Goal: Information Seeking & Learning: Find specific fact

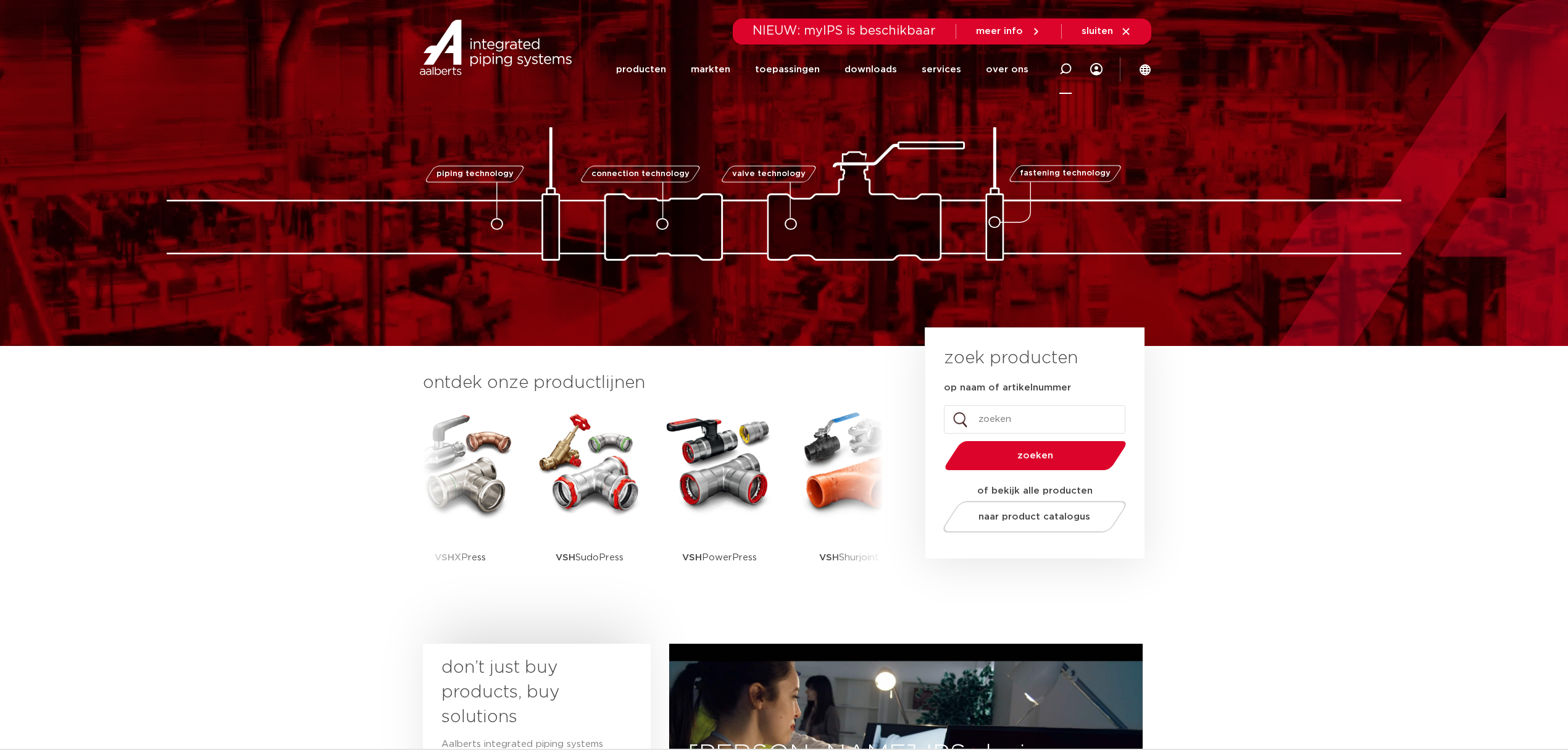
click at [1060, 64] on icon at bounding box center [1066, 69] width 12 height 12
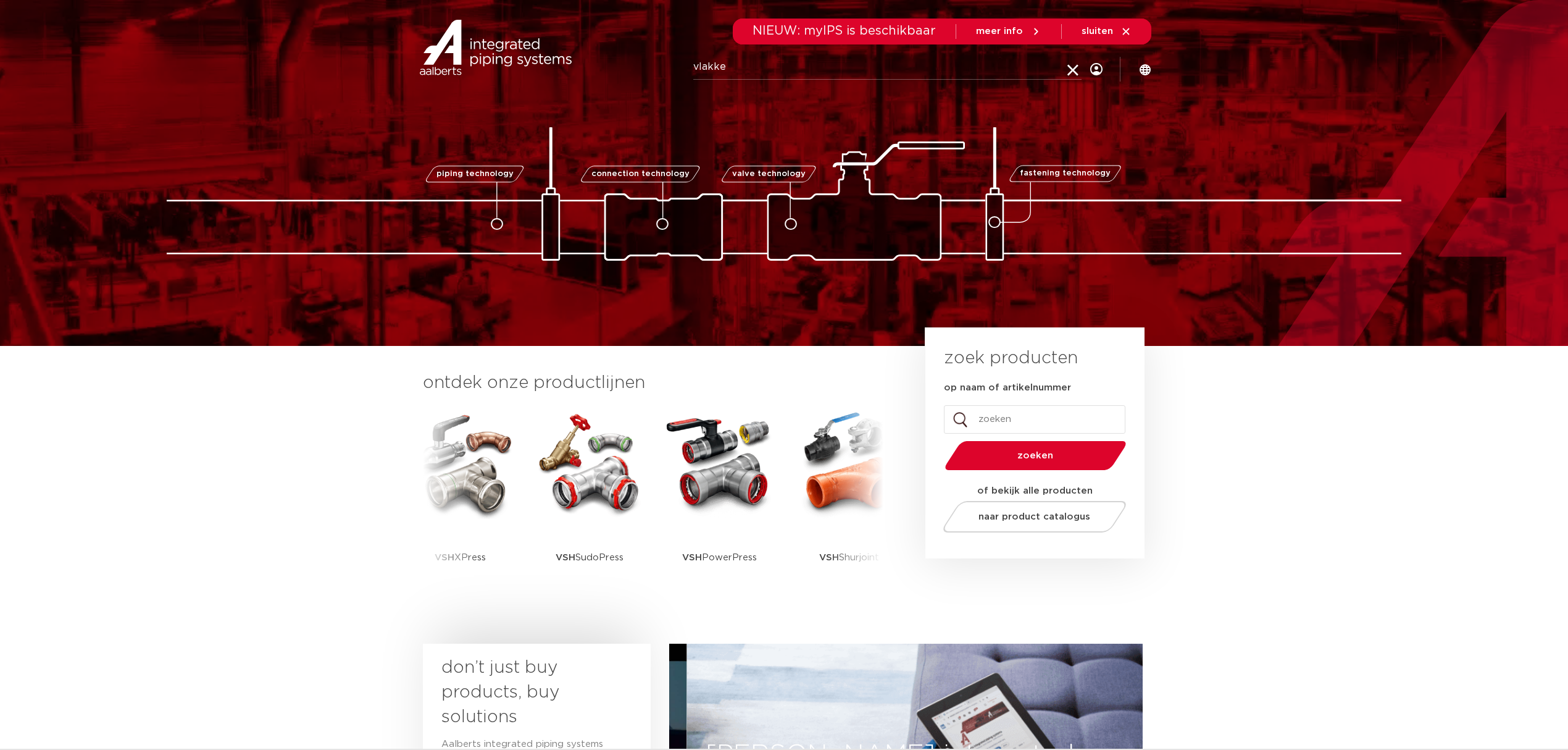
type input "vlakke"
click button "Zoeken" at bounding box center [0, 0] width 0 height 0
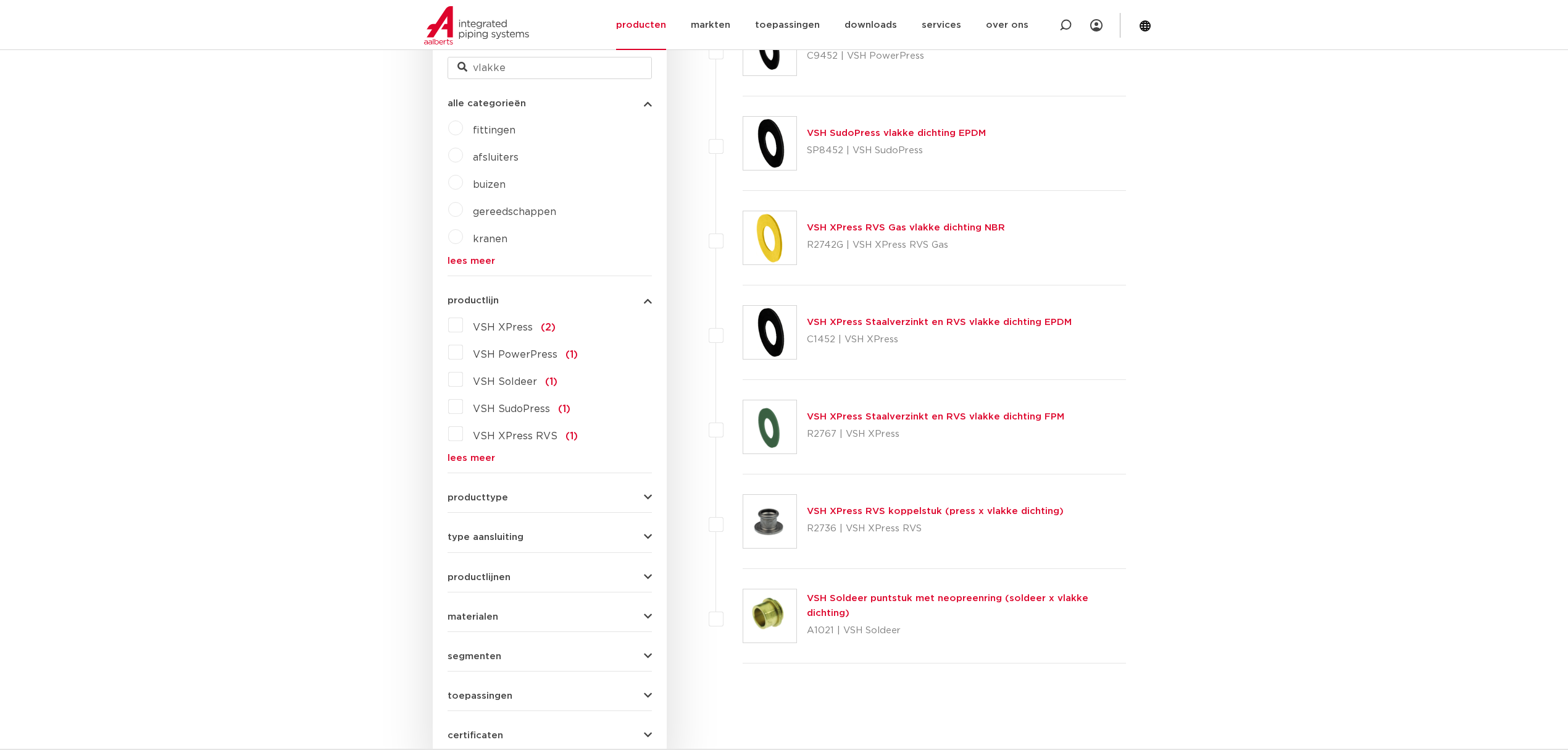
click at [873, 247] on p "R2742G | VSH XPress RVS Gas" at bounding box center [906, 245] width 199 height 20
click at [897, 235] on p "R2742G | VSH XPress RVS Gas" at bounding box center [906, 245] width 199 height 20
click at [929, 215] on div "VSH XPress RVS Gas vlakke dichting NBR R2742G | VSH XPress RVS Gas" at bounding box center [934, 238] width 383 height 94
click at [890, 224] on link "VSH XPress RVS Gas vlakke dichting NBR" at bounding box center [906, 227] width 199 height 9
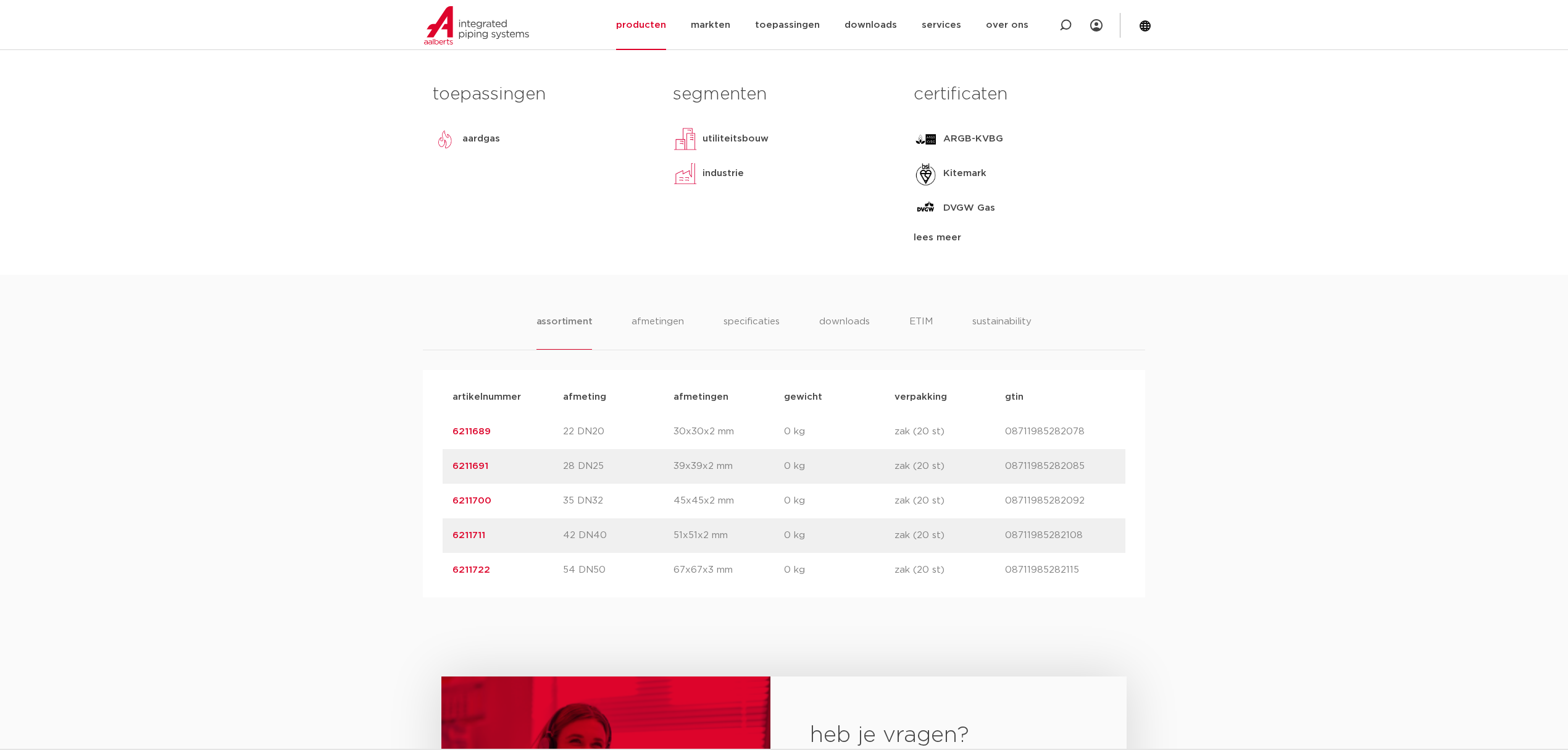
scroll to position [576, 0]
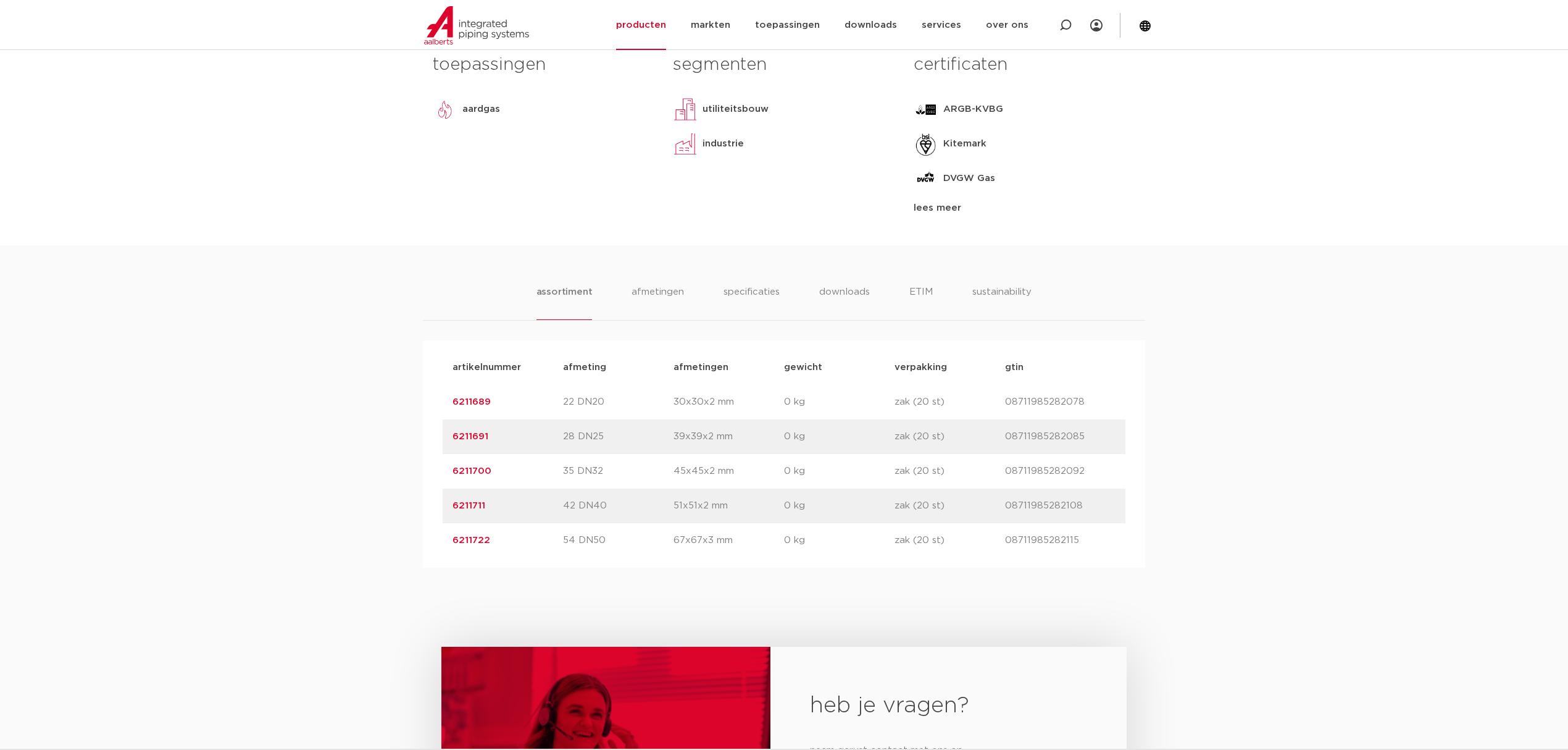
drag, startPoint x: 517, startPoint y: 539, endPoint x: 421, endPoint y: 544, distance: 96.1
click at [421, 544] on div "assortiment afmetingen specificaties downloads ETIM sustainability assortiment …" at bounding box center [784, 406] width 1568 height 322
click at [589, 542] on p "54 DN50" at bounding box center [618, 540] width 110 height 15
drag, startPoint x: 590, startPoint y: 541, endPoint x: 569, endPoint y: 541, distance: 21.0
click at [569, 541] on p "54 DN50" at bounding box center [618, 540] width 110 height 15
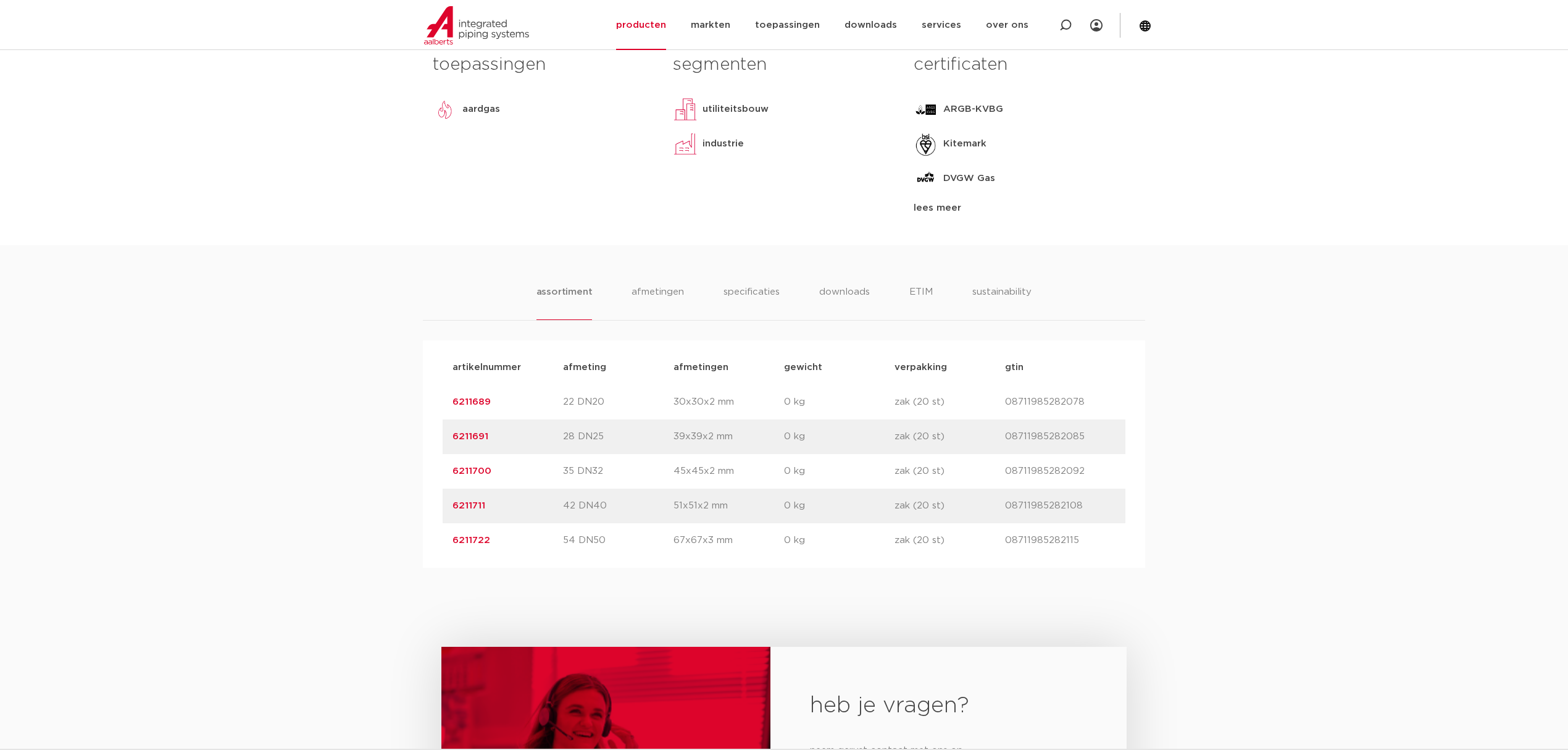
click at [569, 541] on p "54 DN50" at bounding box center [618, 540] width 110 height 15
drag, startPoint x: 608, startPoint y: 542, endPoint x: 541, endPoint y: 540, distance: 67.0
click at [541, 540] on div "artikelnummer 6211722 afmeting 54 DN50 afmetingen 67x67x3 mm gewicht 0 kg verpa…" at bounding box center [784, 540] width 683 height 35
click at [691, 548] on p "67x67x3 mm" at bounding box center [728, 540] width 110 height 15
drag, startPoint x: 1095, startPoint y: 536, endPoint x: 282, endPoint y: 557, distance: 813.3
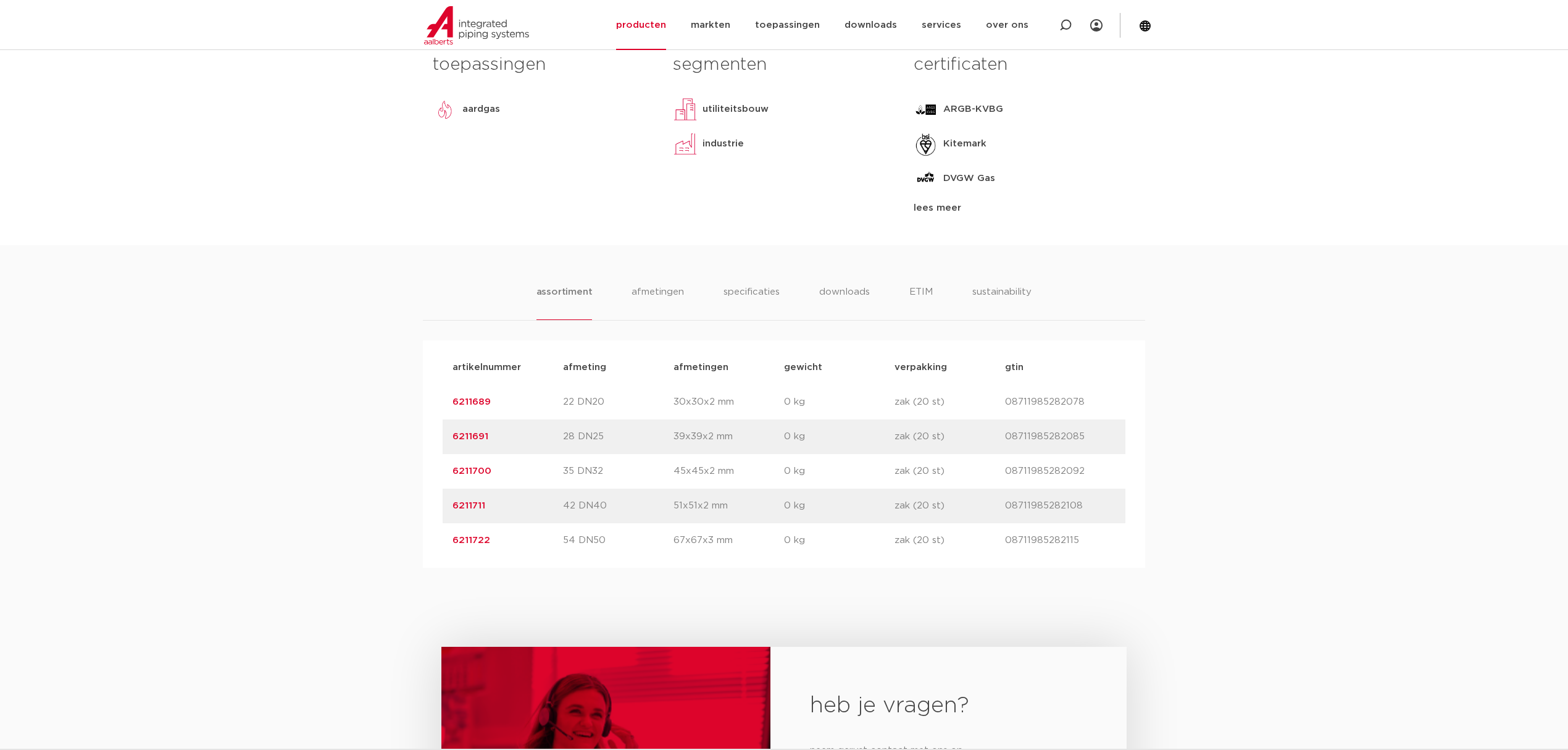
click at [282, 557] on div "assortiment afmetingen specificaties downloads ETIM sustainability assortiment …" at bounding box center [784, 406] width 1568 height 322
click at [325, 557] on div "assortiment afmetingen specificaties downloads ETIM sustainability assortiment …" at bounding box center [784, 406] width 1568 height 322
drag, startPoint x: 1107, startPoint y: 533, endPoint x: 418, endPoint y: 557, distance: 689.4
click at [418, 557] on div "assortiment afmetingen specificaties downloads ETIM sustainability assortiment …" at bounding box center [784, 406] width 1568 height 322
click at [428, 554] on div "artikelnummer afmeting afmetingen gewicht verpakking gtin artikelnummer 6211689…" at bounding box center [784, 453] width 722 height 227
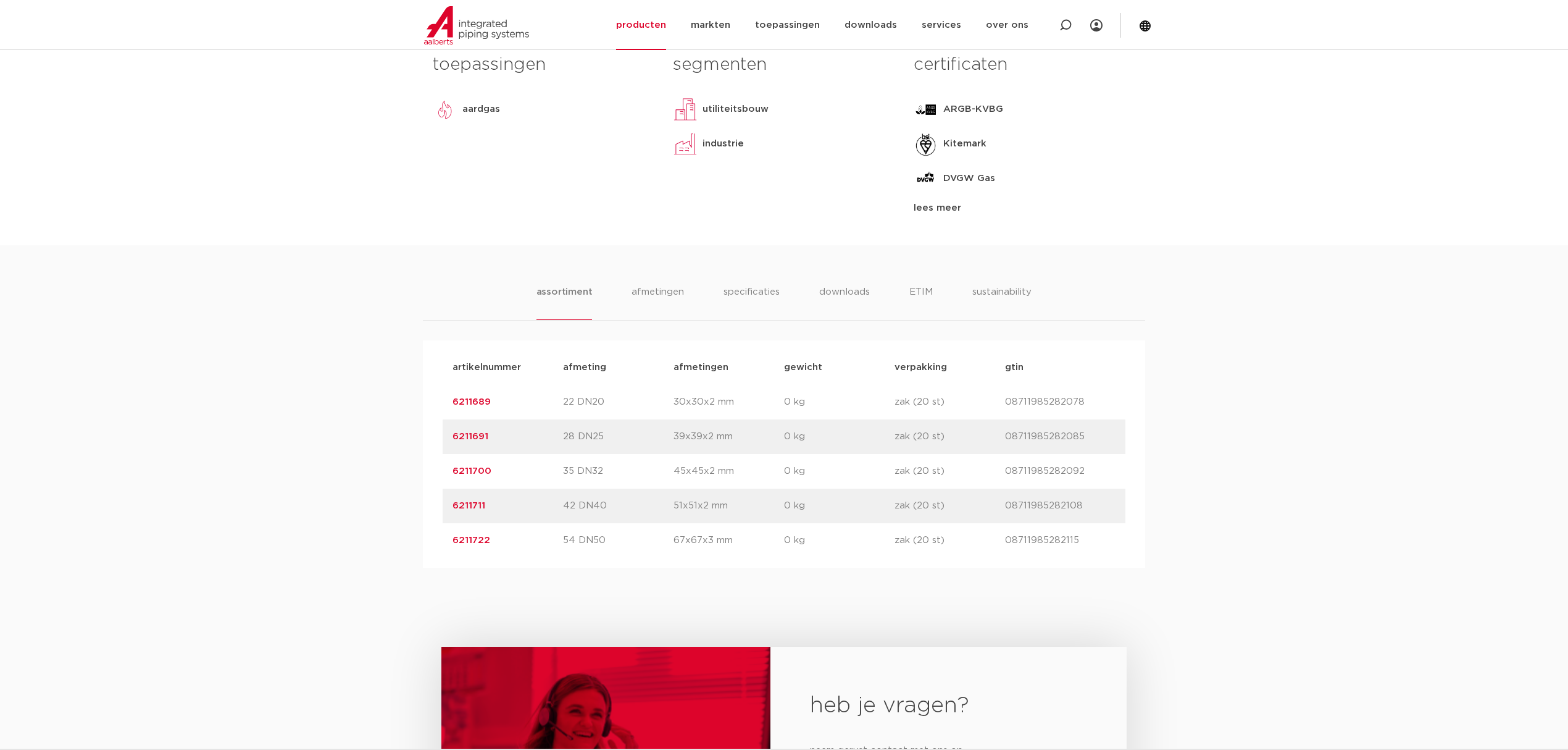
drag, startPoint x: 1146, startPoint y: 556, endPoint x: 546, endPoint y: 405, distance: 618.7
click at [418, 400] on div "assortiment afmetingen specificaties downloads ETIM sustainability assortiment …" at bounding box center [784, 406] width 1568 height 322
click at [621, 413] on div "artikelnummer 6211689 afmeting 22 DN20 afmetingen 30x30x2 mm gewicht 0 kg verpa…" at bounding box center [784, 402] width 683 height 35
click at [470, 536] on link "6211722" at bounding box center [471, 540] width 37 height 9
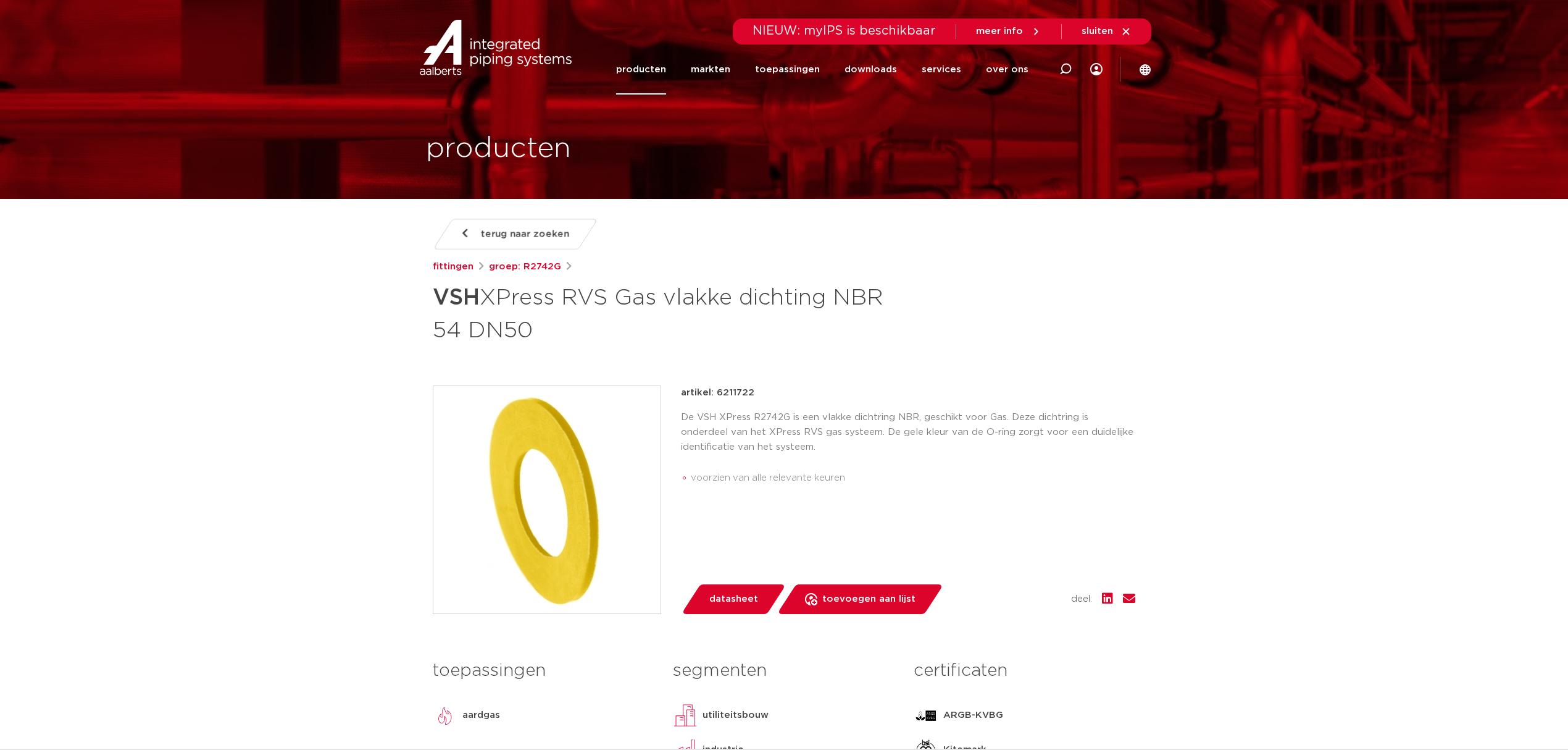
click at [748, 394] on p "artikel: 6211722" at bounding box center [718, 393] width 73 height 15
copy p "6211722"
drag, startPoint x: 533, startPoint y: 337, endPoint x: 426, endPoint y: 298, distance: 113.9
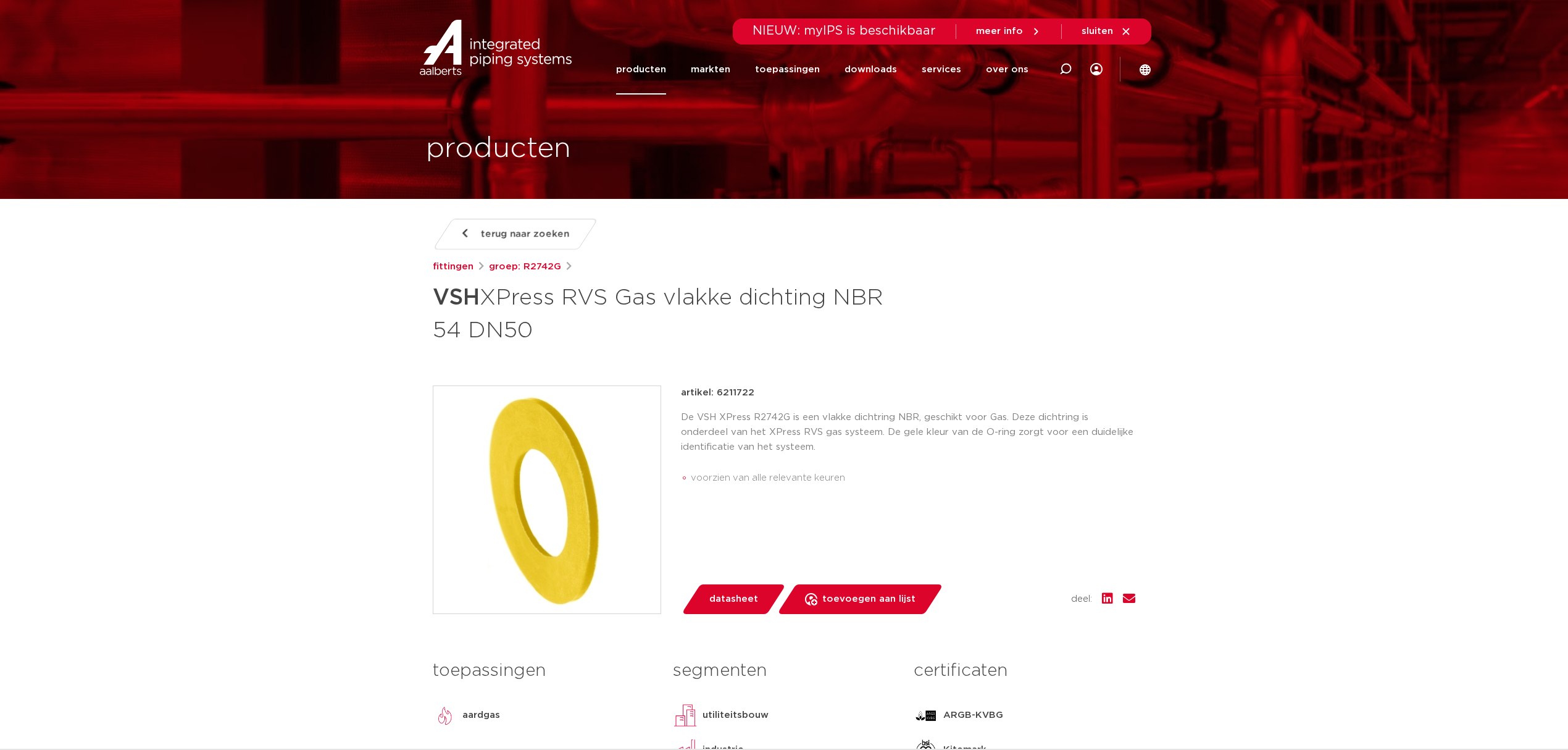
click at [426, 298] on div "terug naar zoeken fittingen groep: R2742G VSH XPress RVS Gas vlakke dichting NB…" at bounding box center [784, 534] width 722 height 632
click at [453, 295] on strong "VSH" at bounding box center [456, 298] width 47 height 22
click at [508, 317] on h1 "VSH XPress RVS Gas vlakke dichting NBR 54 DN50" at bounding box center [664, 312] width 464 height 67
drag, startPoint x: 540, startPoint y: 333, endPoint x: 432, endPoint y: 281, distance: 119.9
click at [433, 281] on h1 "VSH XPress RVS Gas vlakke dichting NBR 54 DN50" at bounding box center [664, 312] width 464 height 67
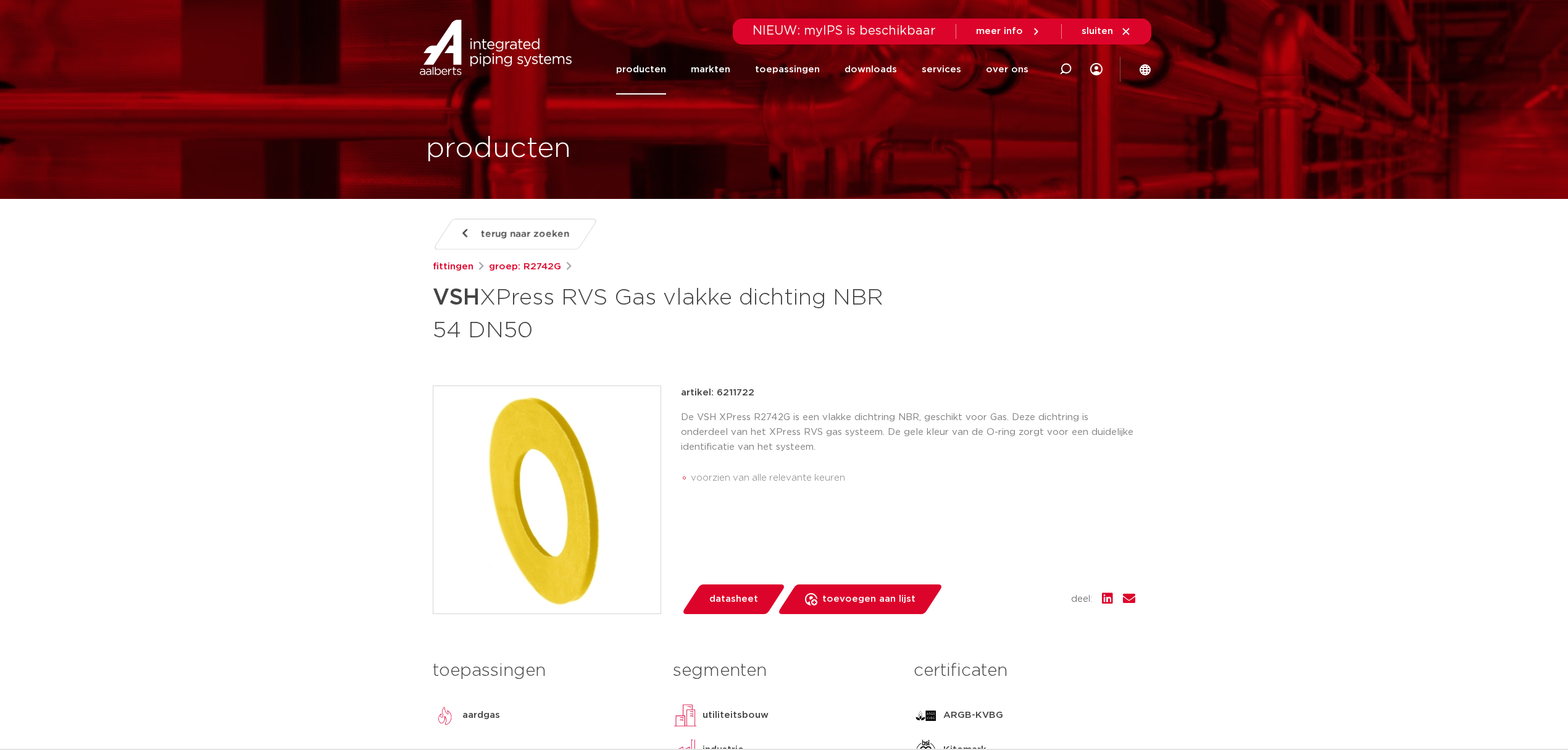
click at [443, 282] on h1 "VSH XPress RVS Gas vlakke dichting NBR 54 DN50" at bounding box center [664, 312] width 464 height 67
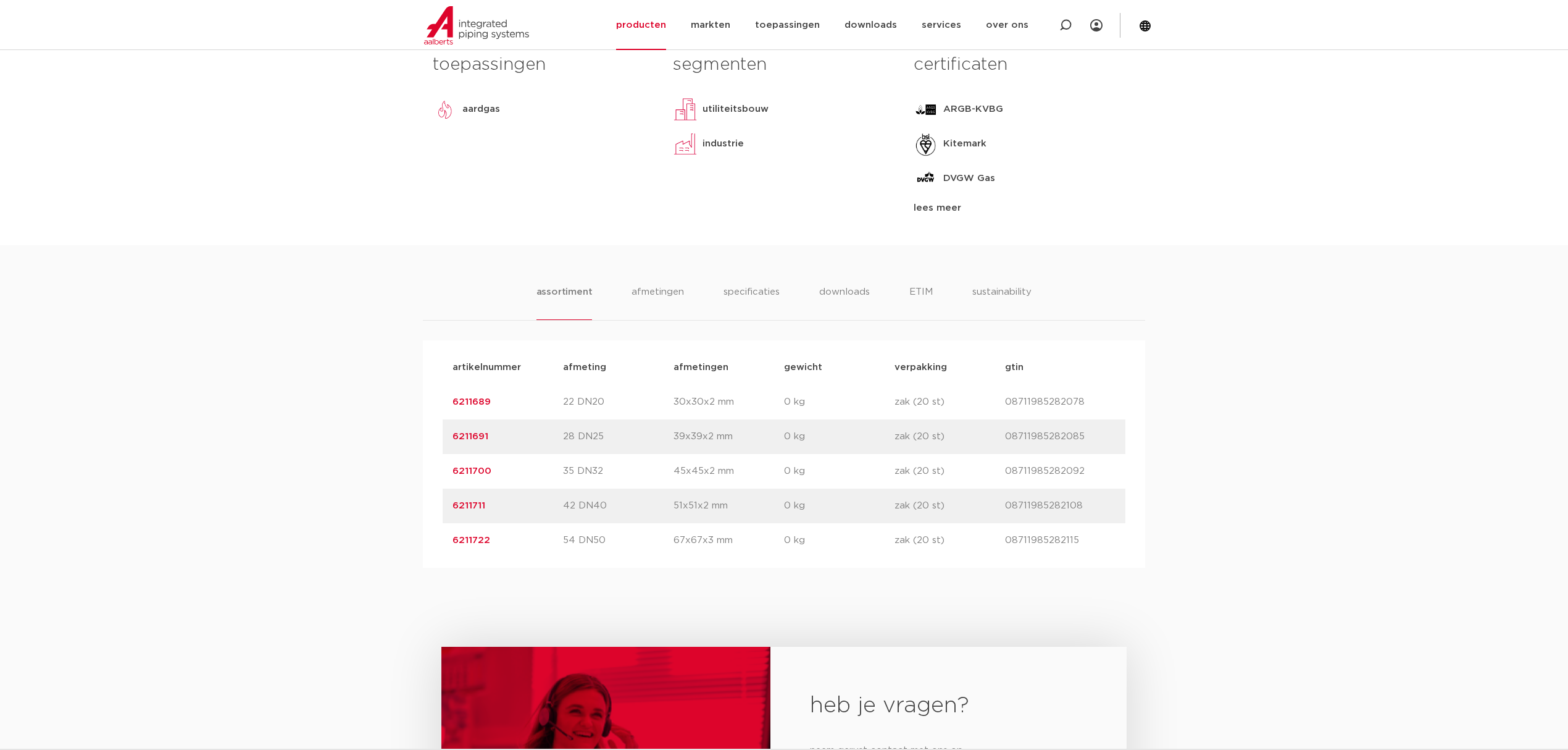
drag, startPoint x: 0, startPoint y: 0, endPoint x: 409, endPoint y: 273, distance: 491.7
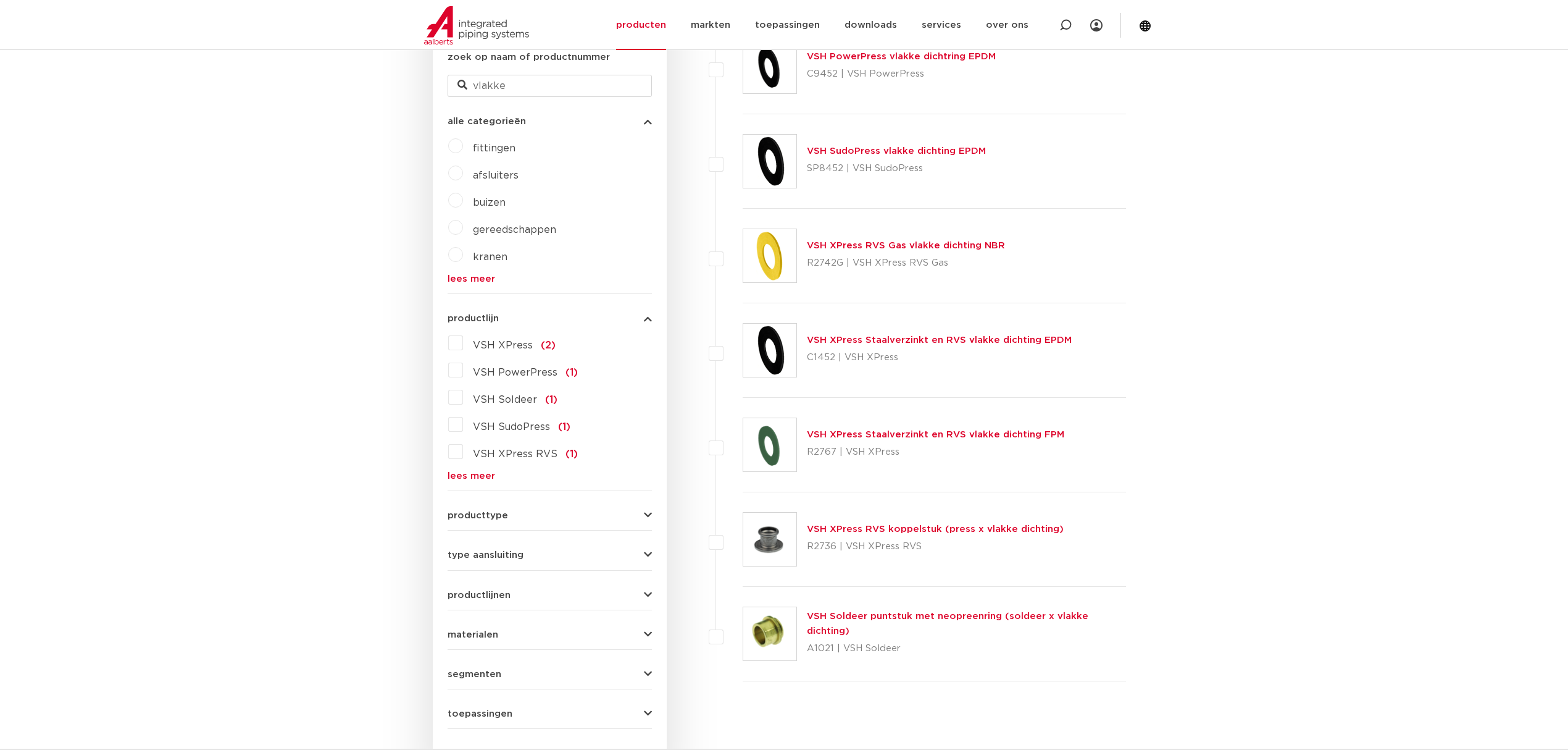
scroll to position [391, 0]
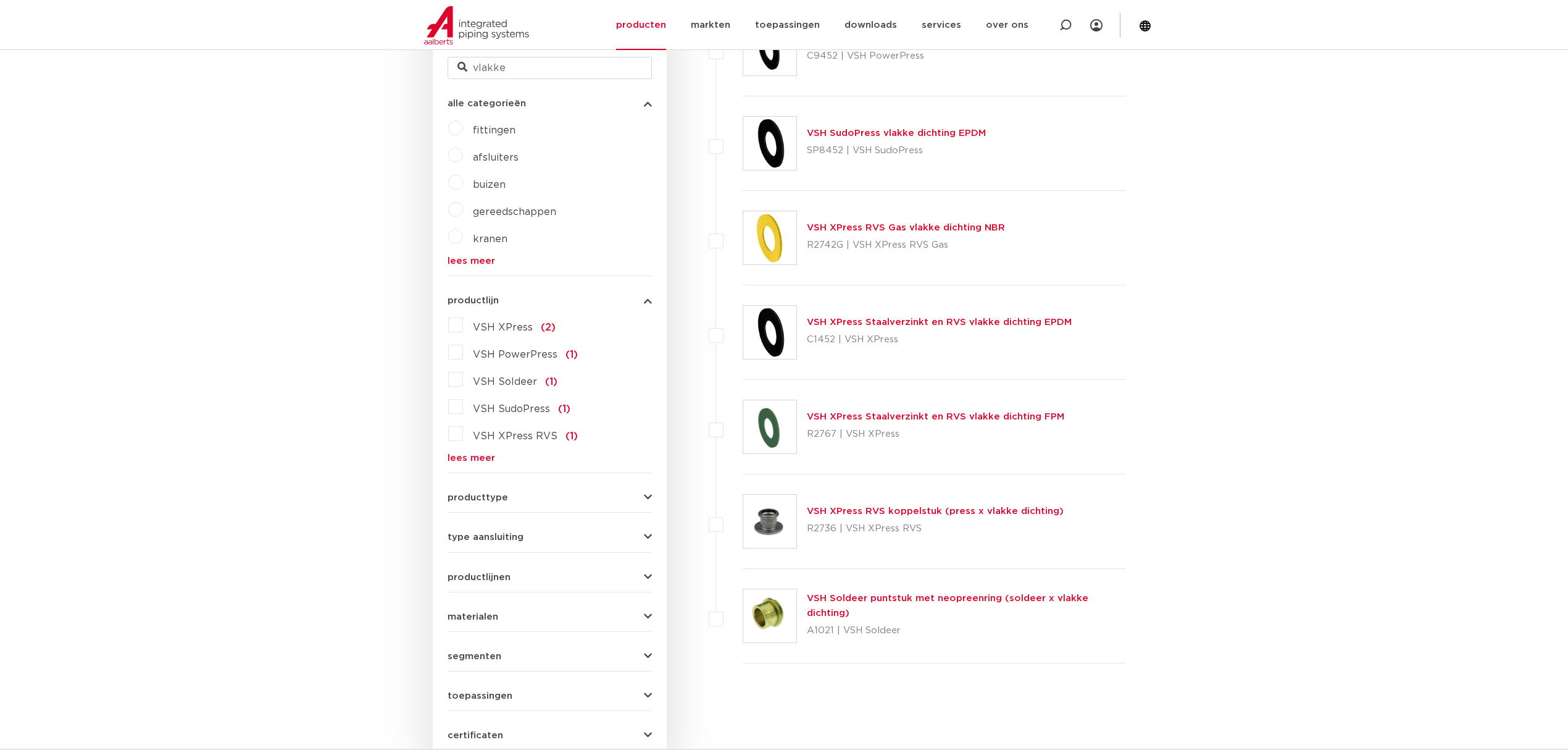
click at [857, 263] on div "VSH XPress RVS Gas vlakke dichting NBR R2742G | VSH XPress RVS Gas" at bounding box center [934, 238] width 383 height 94
drag, startPoint x: 956, startPoint y: 249, endPoint x: 788, endPoint y: 202, distance: 174.5
click at [788, 202] on div "VSH XPress RVS Gas vlakke dichting NBR R2742G | VSH XPress RVS Gas" at bounding box center [934, 238] width 383 height 94
click at [840, 198] on div "VSH XPress RVS Gas vlakke dichting NBR R2742G | VSH XPress RVS Gas" at bounding box center [934, 238] width 383 height 94
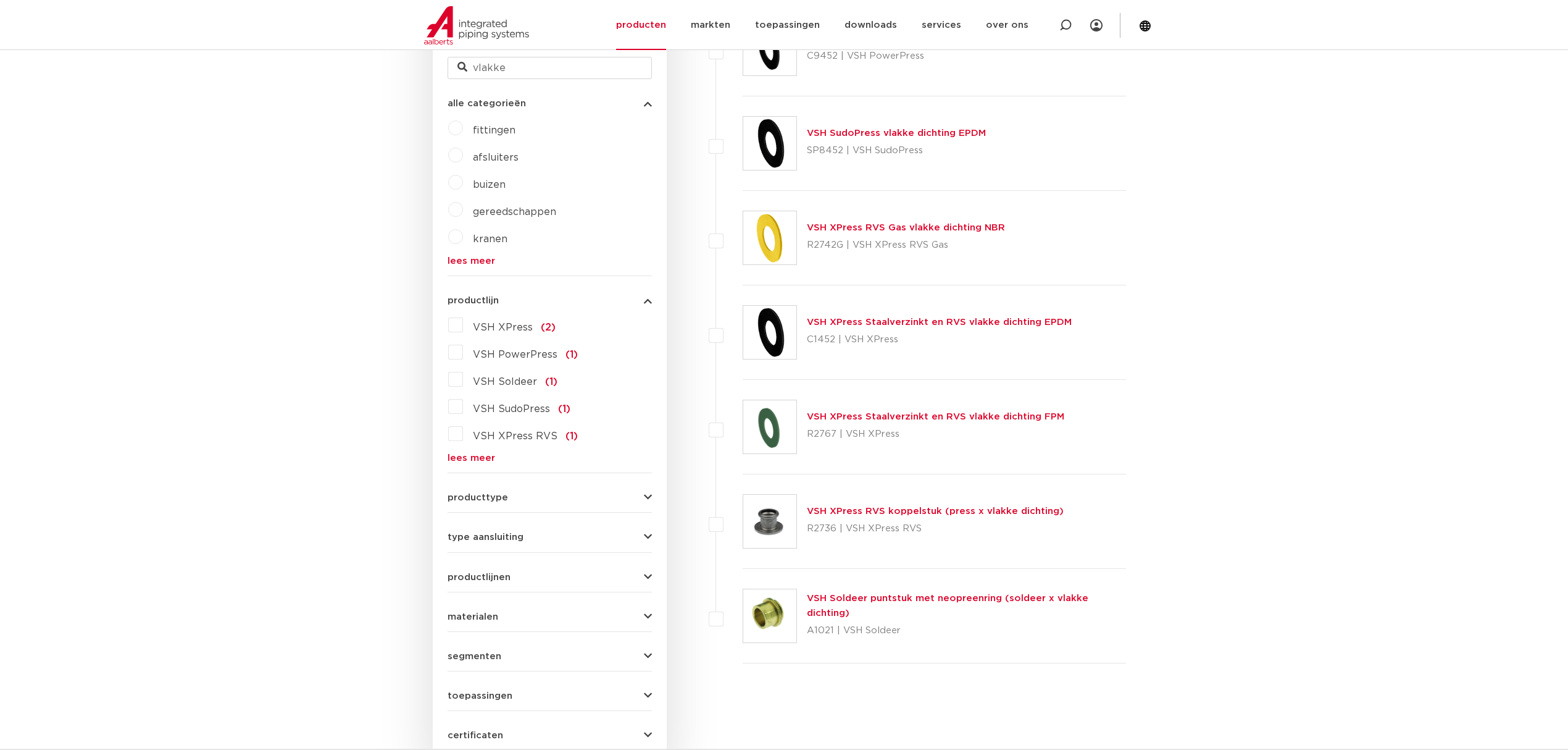
drag, startPoint x: 812, startPoint y: 208, endPoint x: 1033, endPoint y: 233, distance: 222.4
click at [1033, 233] on div "VSH XPress RVS Gas vlakke dichting NBR R2742G | VSH XPress RVS Gas" at bounding box center [934, 238] width 383 height 94
click at [1013, 240] on div "VSH XPress RVS Gas vlakke dichting NBR R2742G | VSH XPress RVS Gas" at bounding box center [934, 238] width 383 height 94
drag, startPoint x: 980, startPoint y: 256, endPoint x: 724, endPoint y: 216, distance: 259.1
click at [724, 216] on li "VSH XPress RVS Gas vlakke dichting NBR R2742G | VSH XPress RVS Gas" at bounding box center [920, 238] width 410 height 94
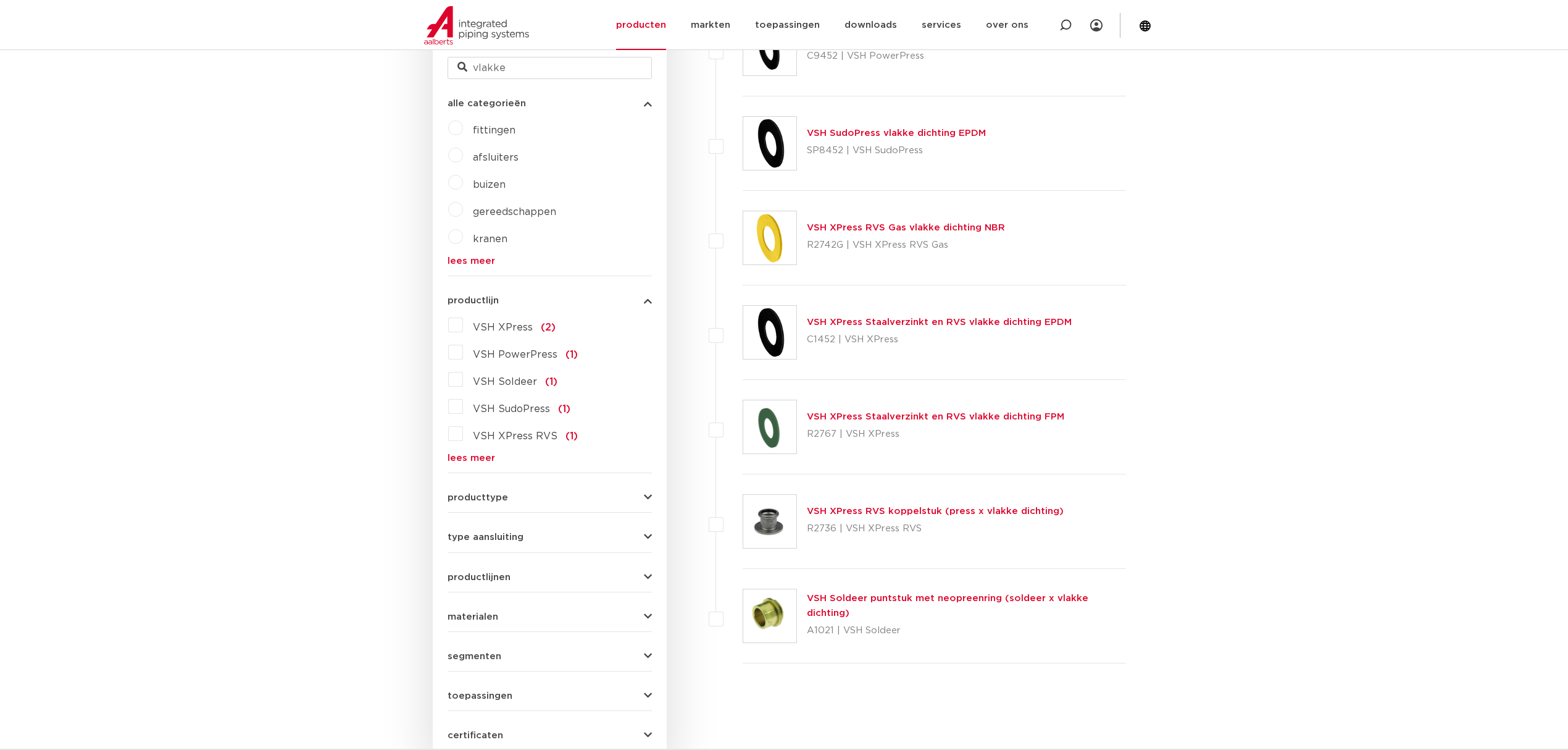
click at [725, 215] on li "VSH XPress RVS Gas vlakke dichting NBR R2742G | VSH XPress RVS Gas" at bounding box center [920, 238] width 410 height 94
click at [719, 214] on li "VSH XPress RVS Gas vlakke dichting NBR R2742G | VSH XPress RVS Gas" at bounding box center [920, 238] width 410 height 94
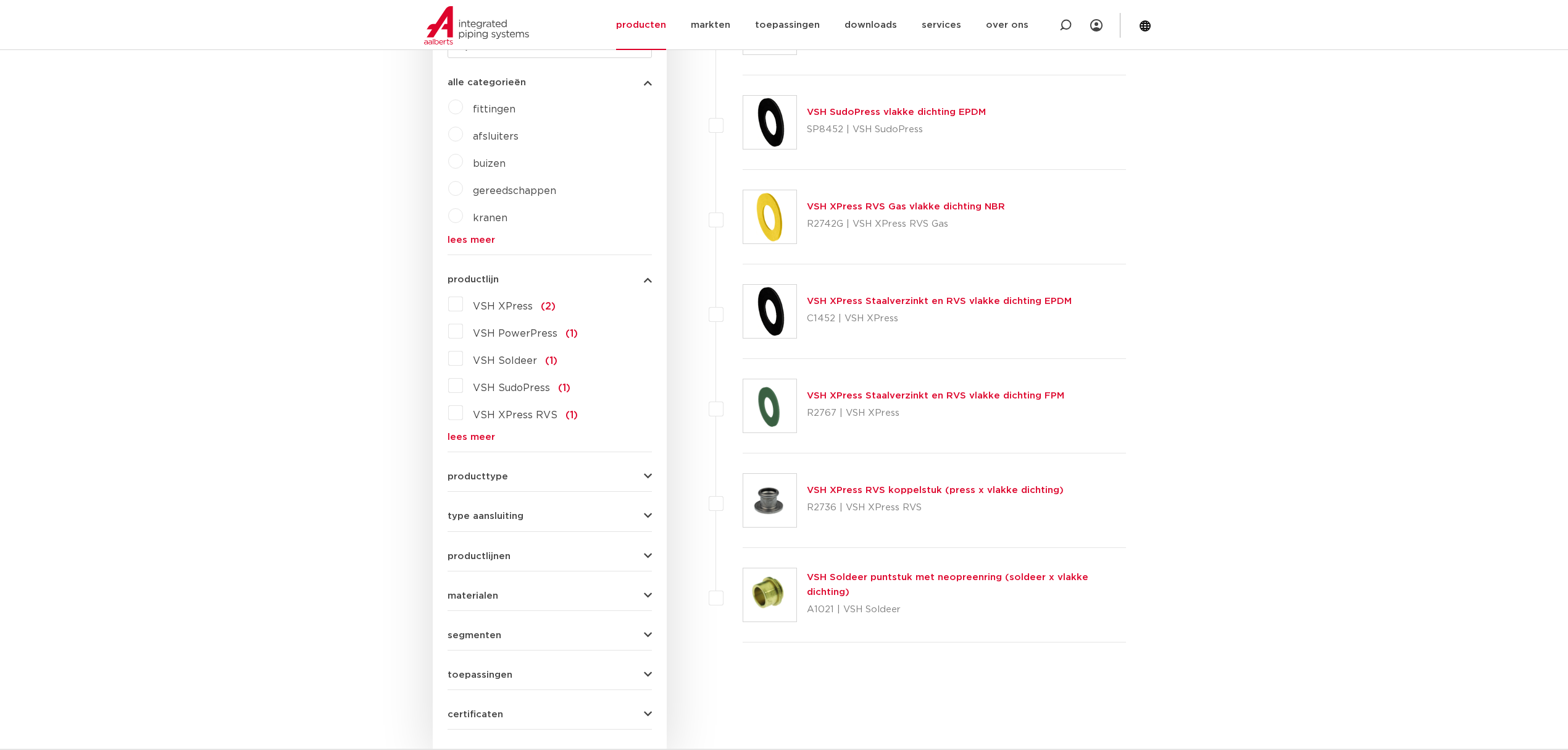
scroll to position [309, 0]
